Goal: Information Seeking & Learning: Learn about a topic

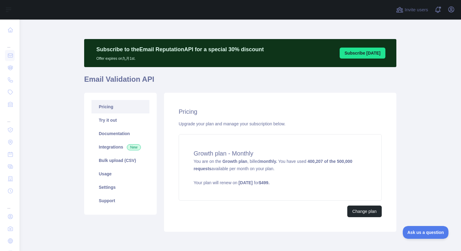
click at [109, 109] on link "Pricing" at bounding box center [121, 106] width 58 height 13
click at [113, 175] on link "Usage" at bounding box center [121, 173] width 58 height 13
